Goal: Navigation & Orientation: Go to known website

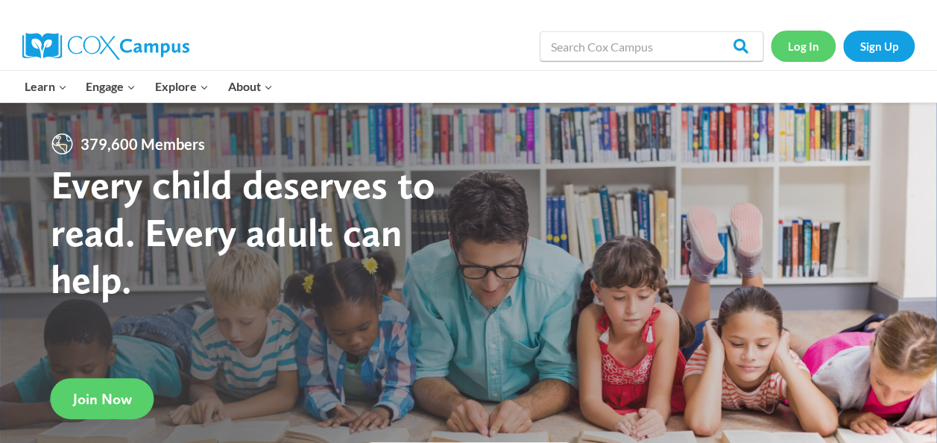
click at [791, 45] on link "Log In" at bounding box center [802, 46] width 65 height 31
click at [803, 43] on link "Log In" at bounding box center [802, 46] width 65 height 31
